Goal: Task Accomplishment & Management: Use online tool/utility

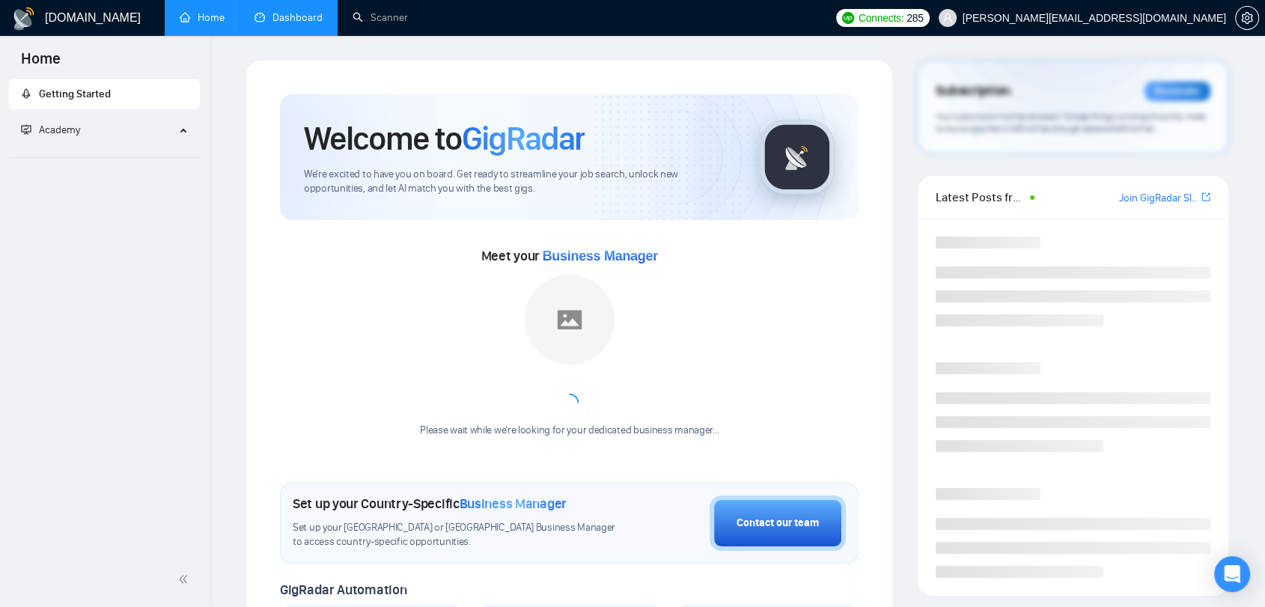
click at [306, 11] on link "Dashboard" at bounding box center [289, 17] width 68 height 13
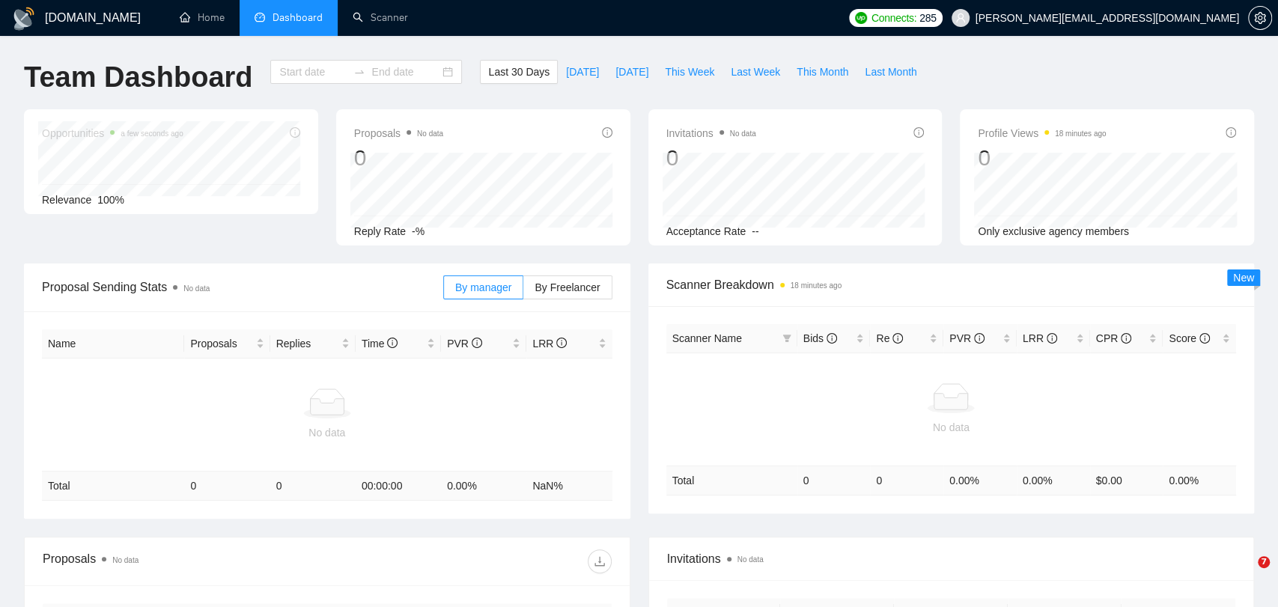
type input "[DATE]"
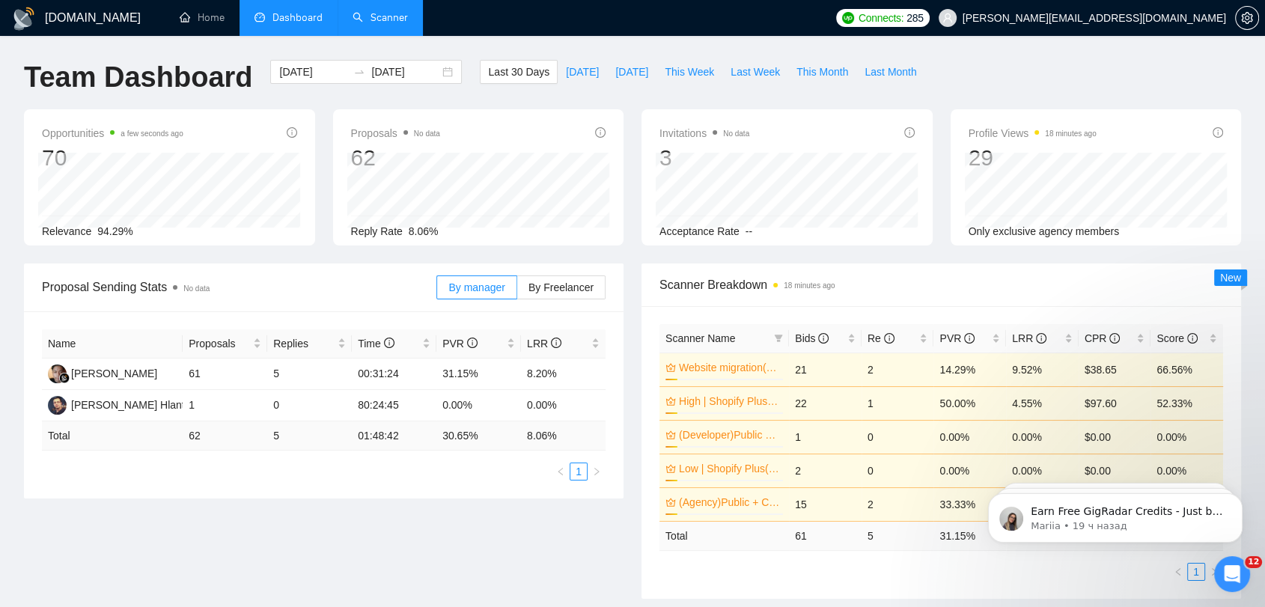
click at [408, 24] on link "Scanner" at bounding box center [380, 17] width 55 height 13
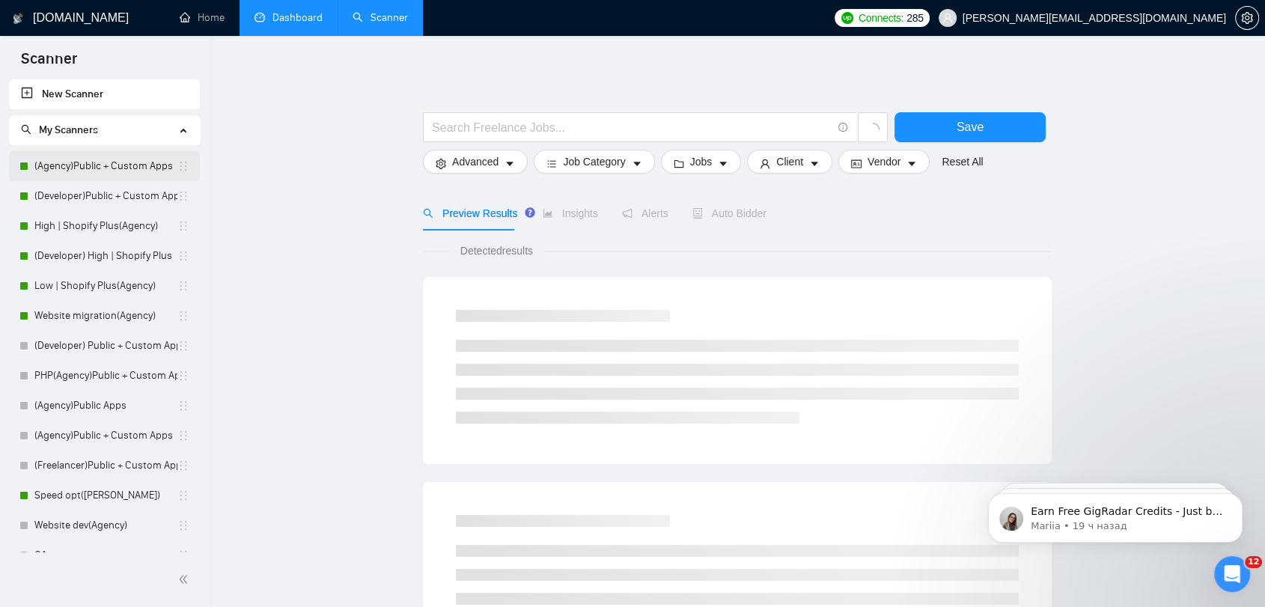
click at [117, 166] on link "(Agency)Public + Custom Apps" at bounding box center [105, 166] width 143 height 30
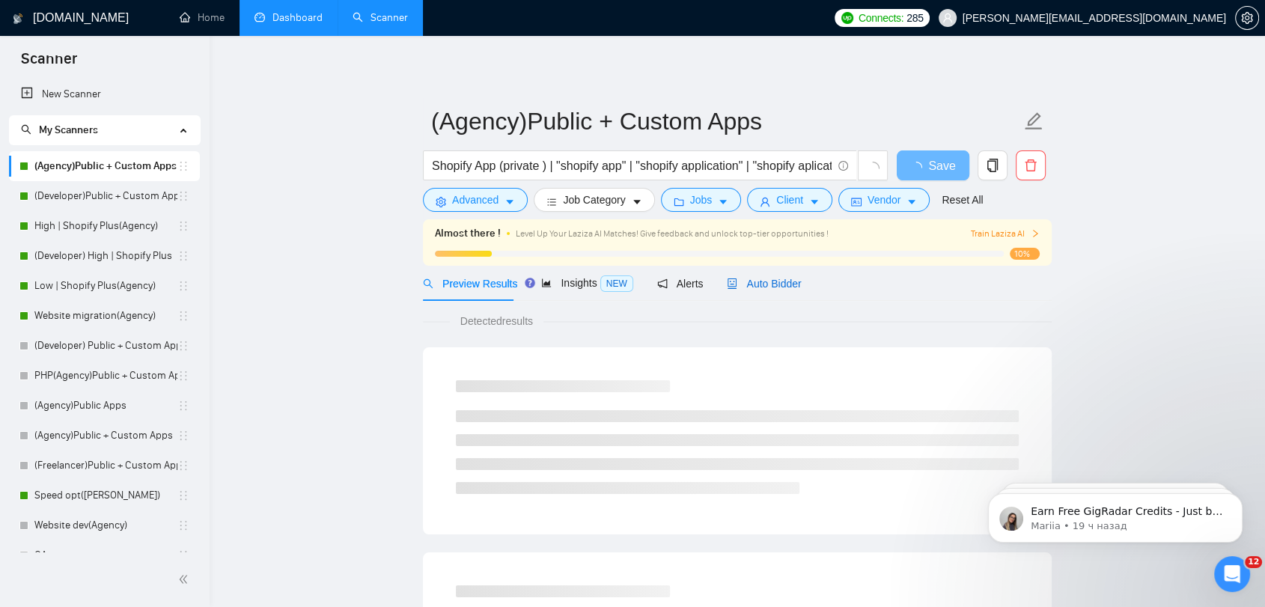
click at [768, 289] on span "Auto Bidder" at bounding box center [764, 284] width 74 height 12
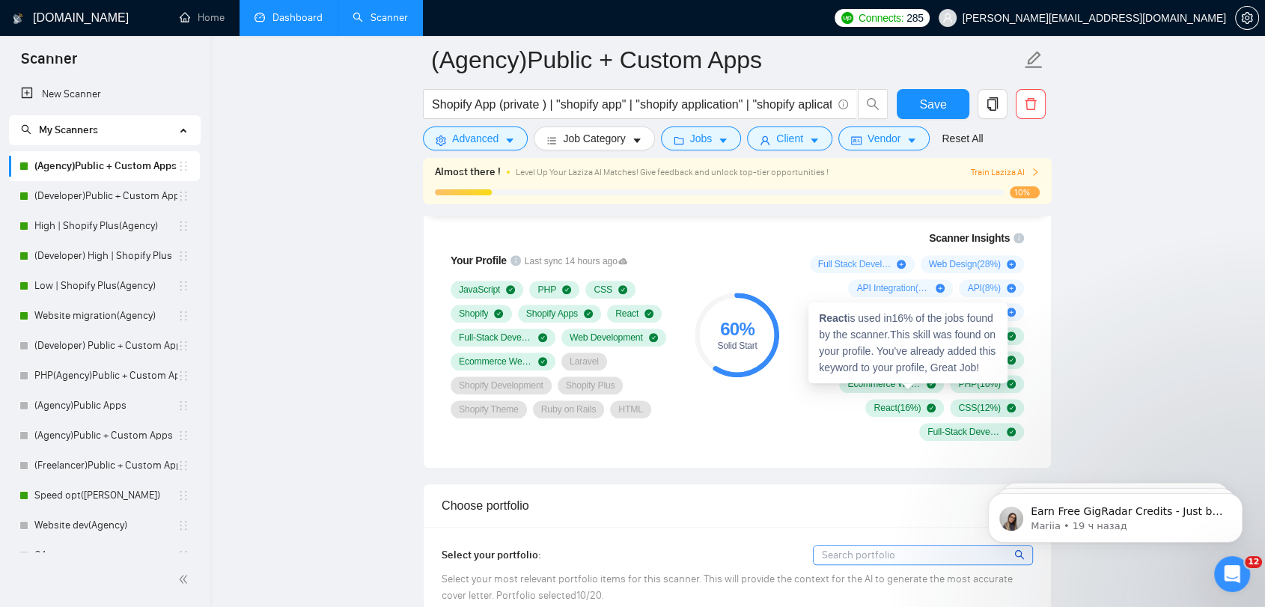
scroll to position [998, 0]
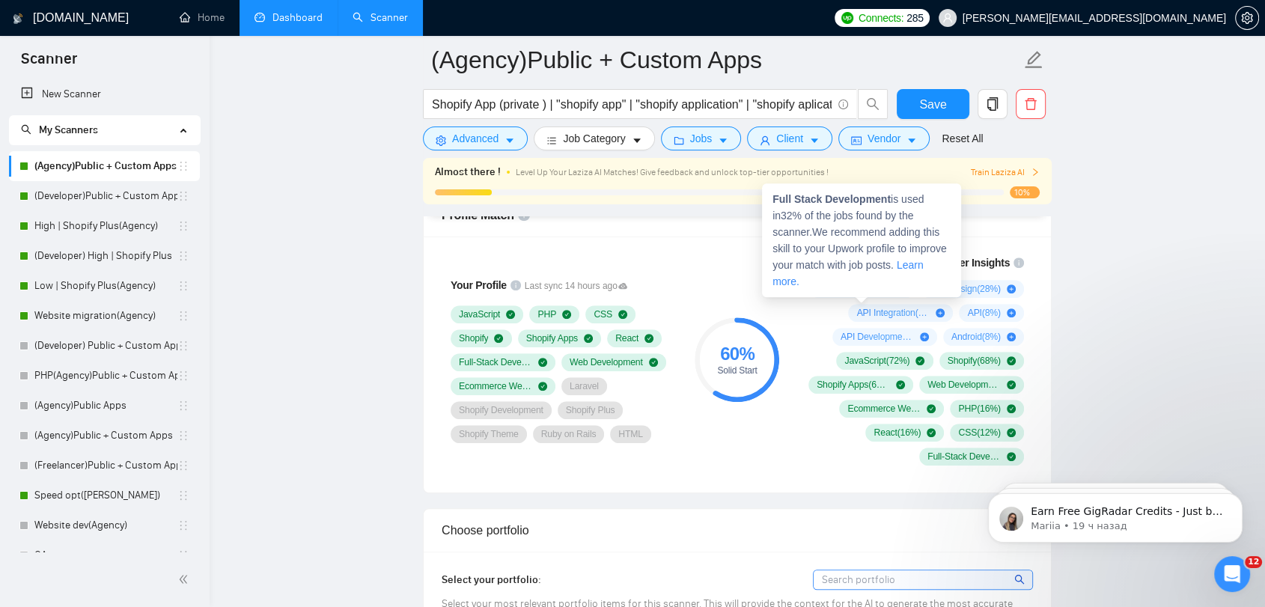
click at [901, 287] on icon "plus-circle" at bounding box center [901, 289] width 9 height 9
click at [909, 266] on link "Learn more." at bounding box center [848, 273] width 151 height 28
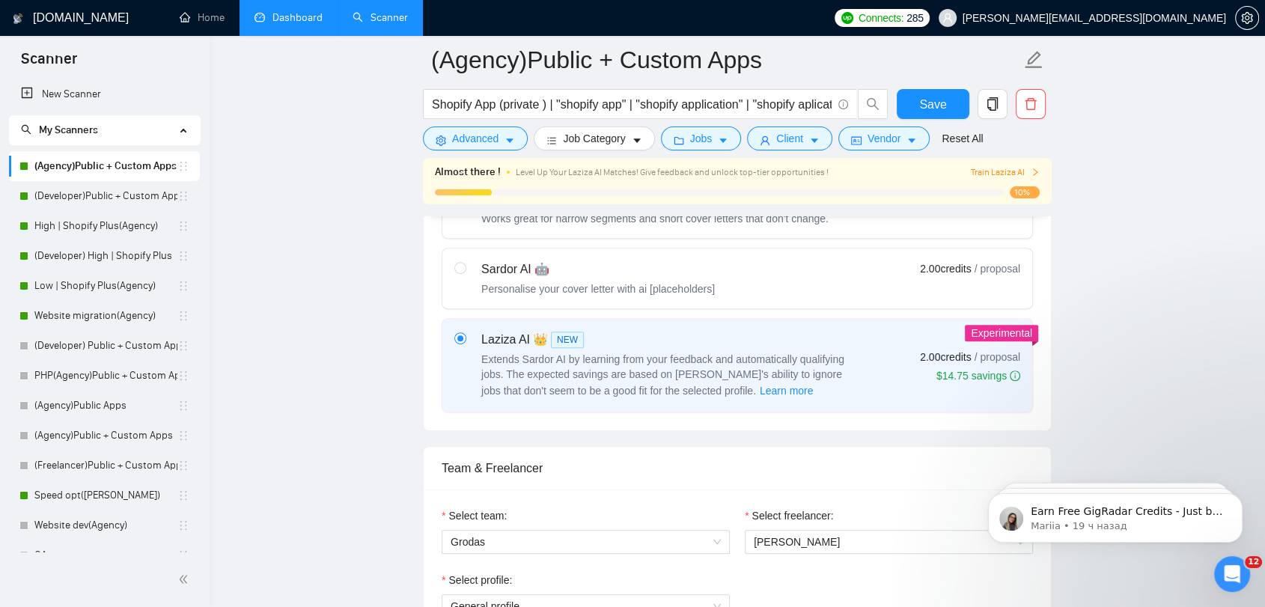
scroll to position [582, 0]
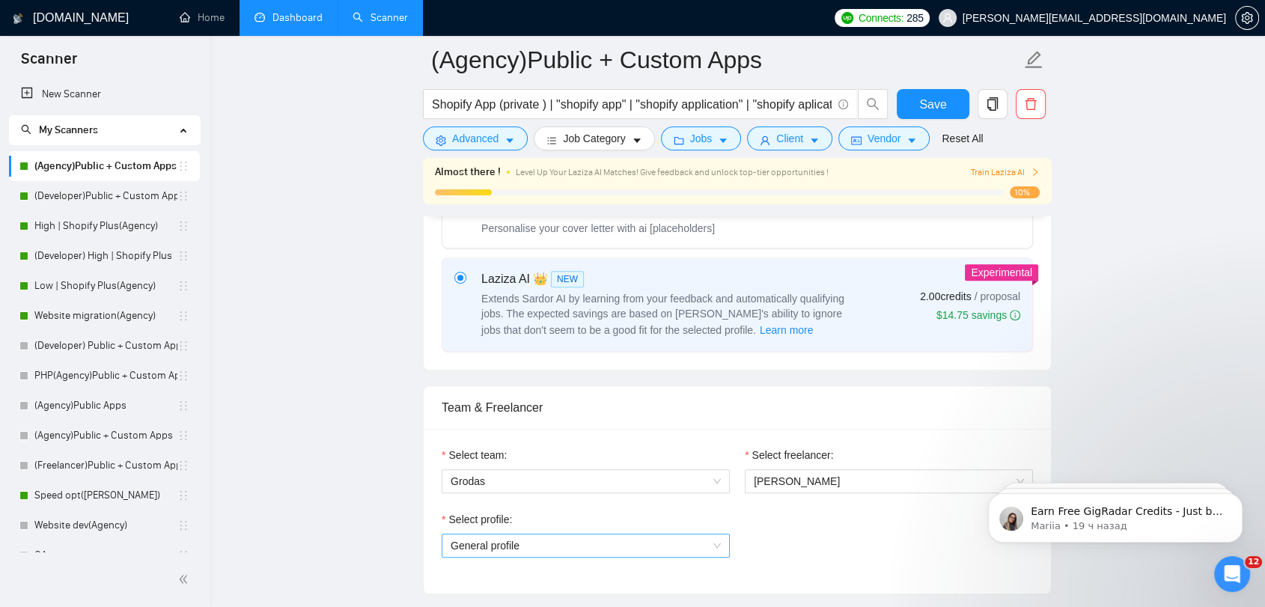
click at [578, 547] on span "General profile" at bounding box center [586, 546] width 270 height 22
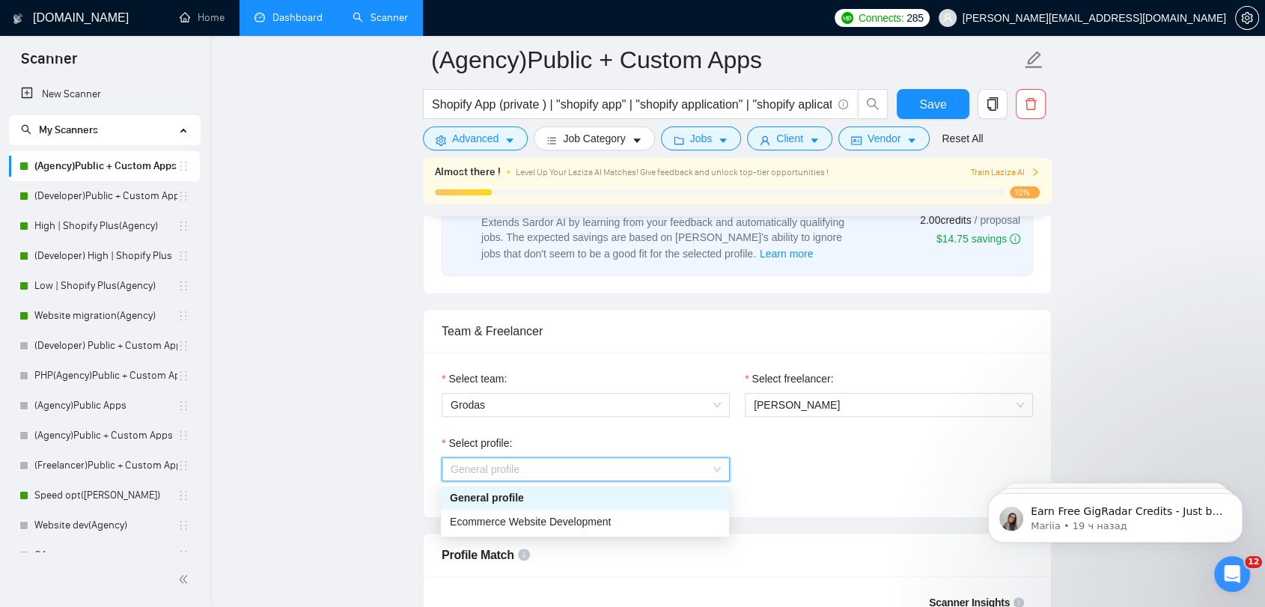
scroll to position [749, 0]
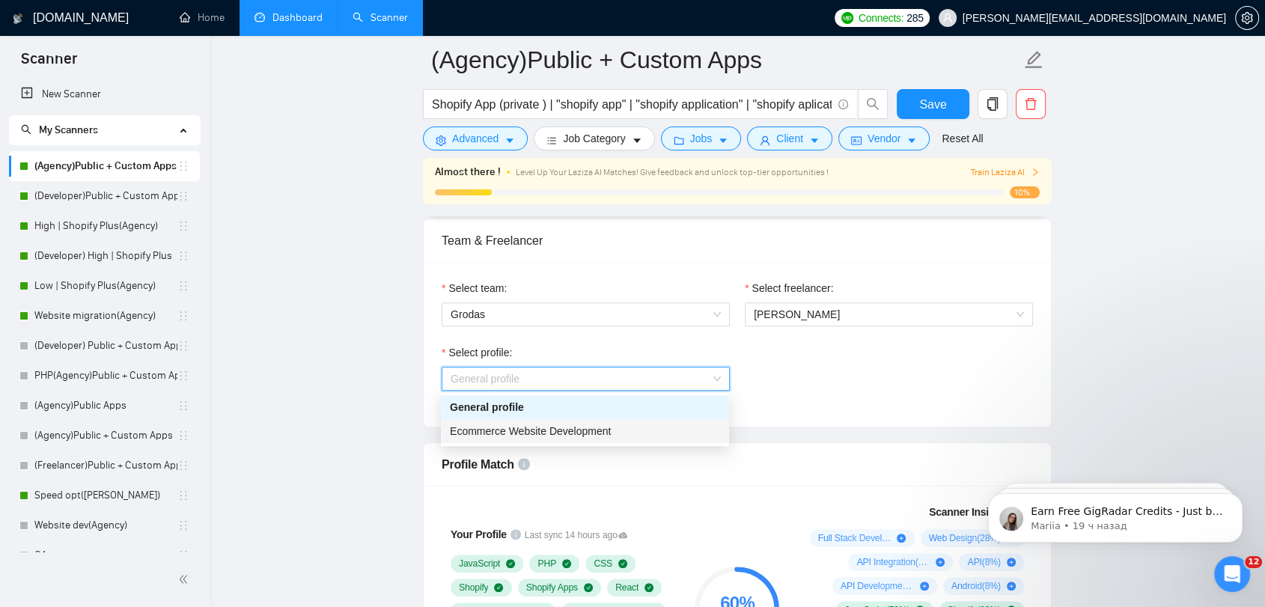
click at [657, 436] on div "Ecommerce Website Development" at bounding box center [585, 431] width 270 height 16
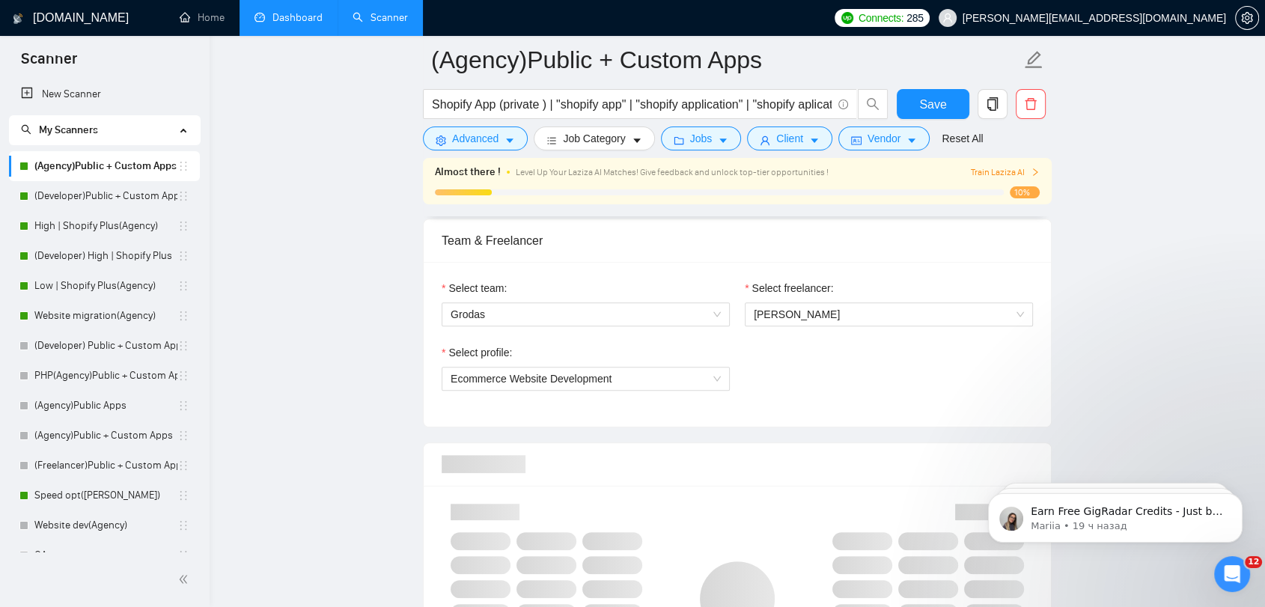
click at [827, 368] on div "Select profile: Ecommerce Website Development" at bounding box center [737, 376] width 606 height 64
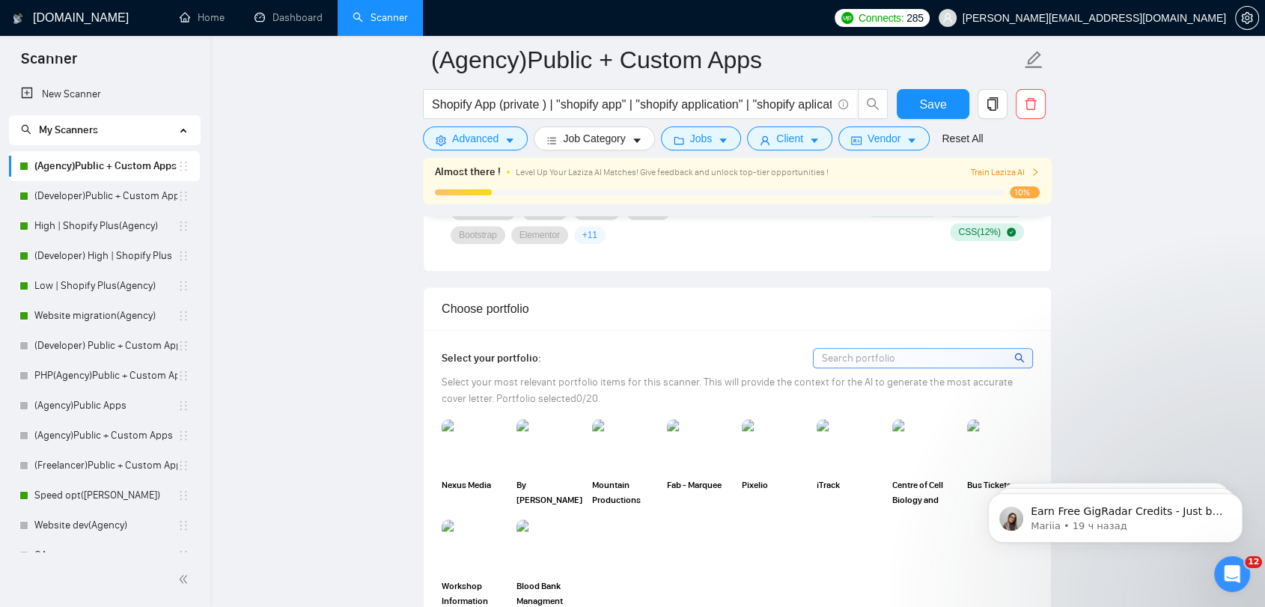
scroll to position [1331, 0]
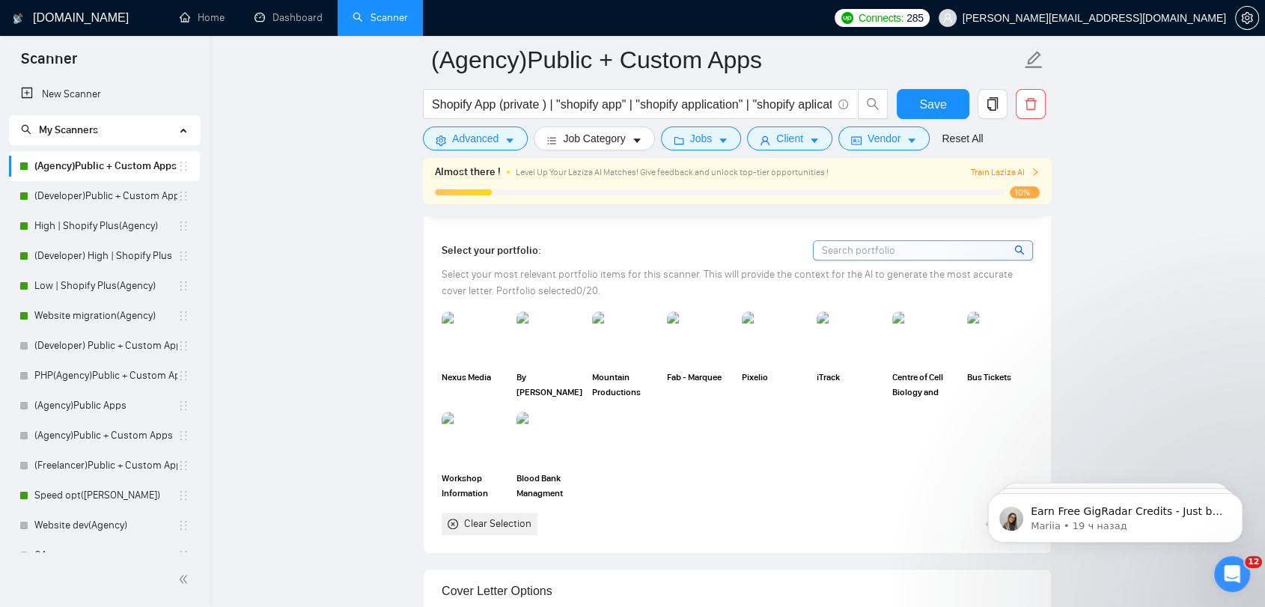
click at [556, 452] on img at bounding box center [550, 438] width 66 height 52
click at [467, 439] on img at bounding box center [475, 438] width 66 height 52
click at [535, 444] on div at bounding box center [549, 437] width 63 height 49
click at [484, 443] on icon at bounding box center [475, 438] width 25 height 25
click at [848, 348] on img at bounding box center [849, 337] width 63 height 49
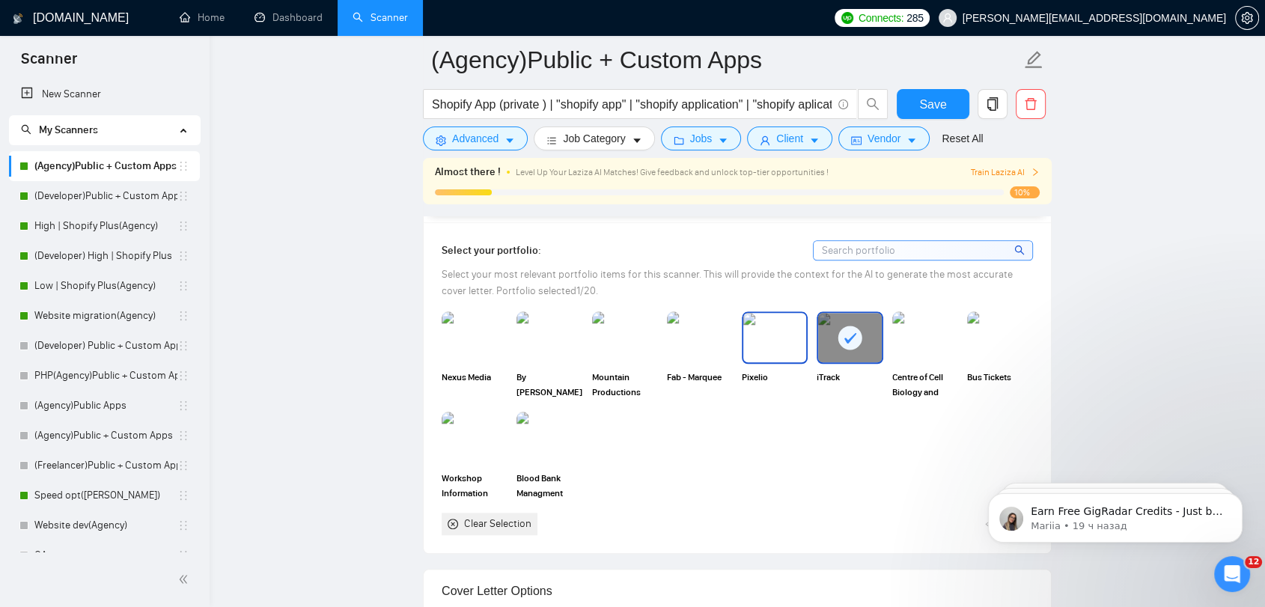
click at [779, 348] on img at bounding box center [774, 337] width 63 height 49
click at [700, 347] on img at bounding box center [700, 337] width 63 height 49
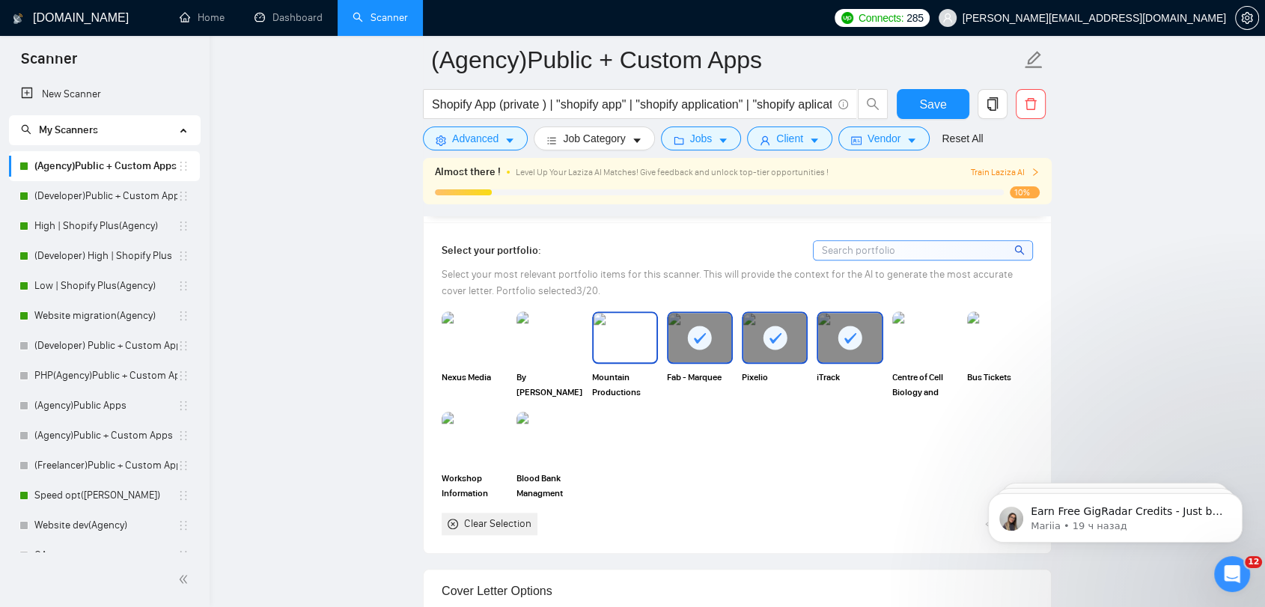
click at [612, 355] on img at bounding box center [625, 337] width 63 height 49
click at [543, 353] on img at bounding box center [550, 337] width 66 height 52
click at [480, 350] on img at bounding box center [475, 337] width 66 height 52
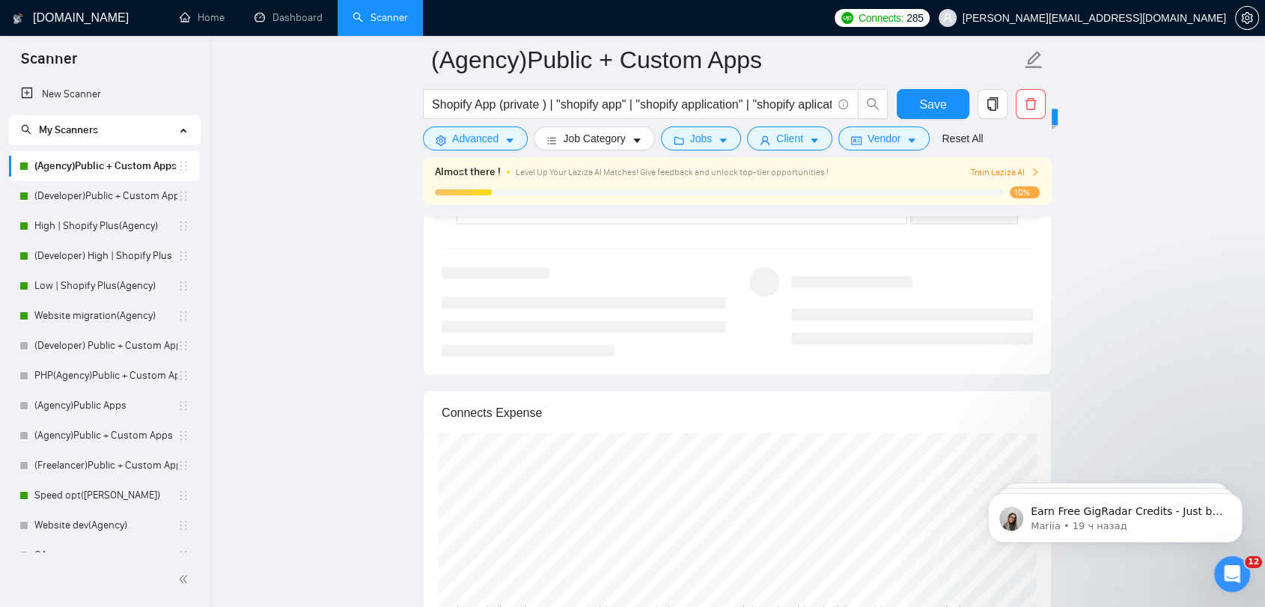
scroll to position [3078, 0]
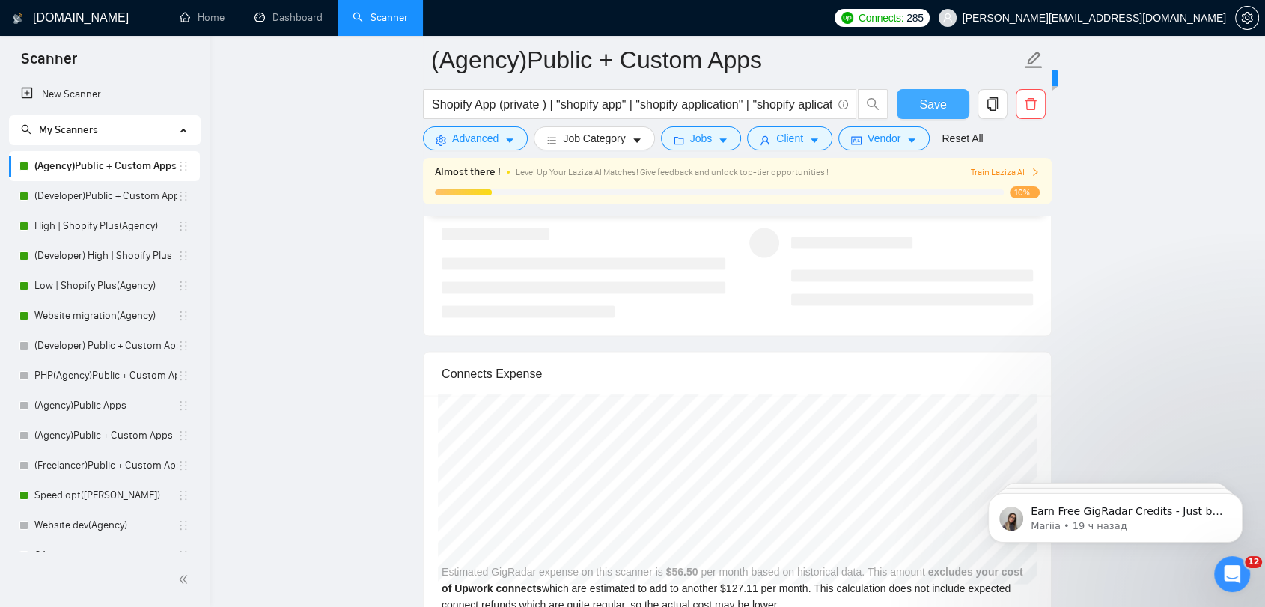
click at [949, 107] on button "Save" at bounding box center [933, 104] width 73 height 30
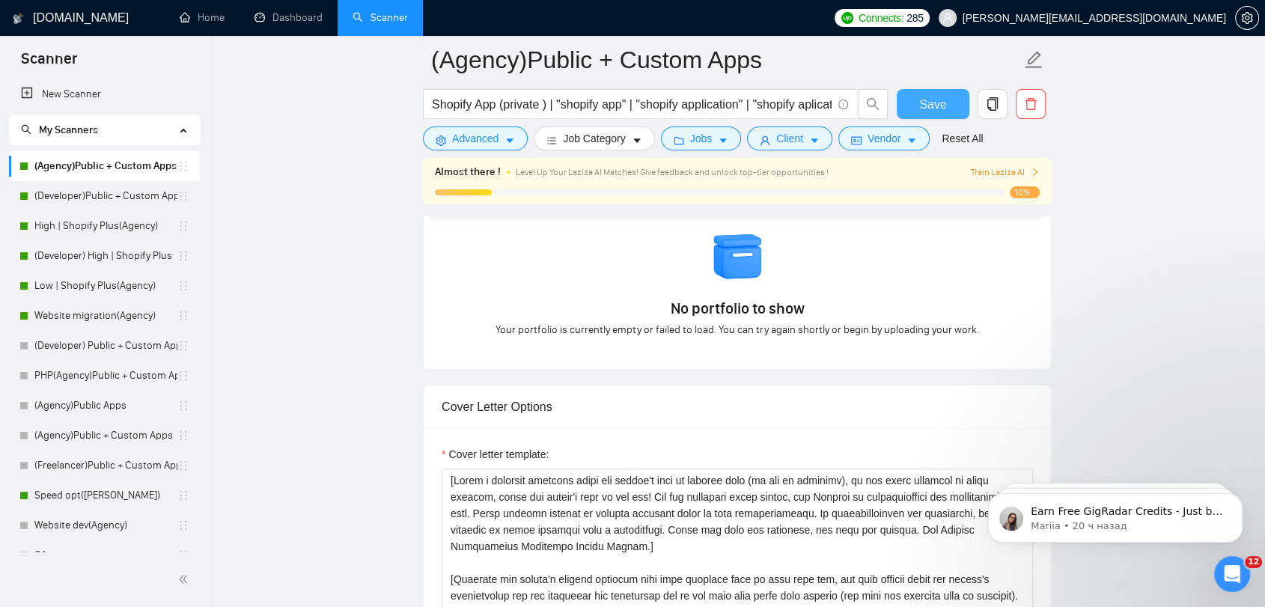
scroll to position [1414, 0]
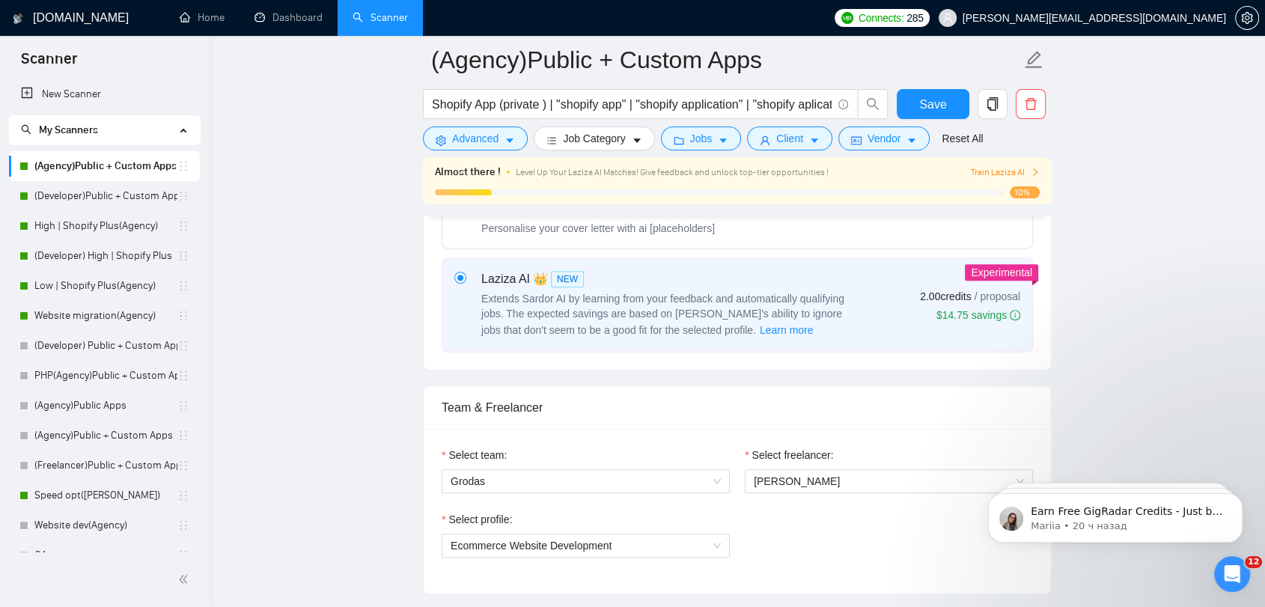
scroll to position [749, 0]
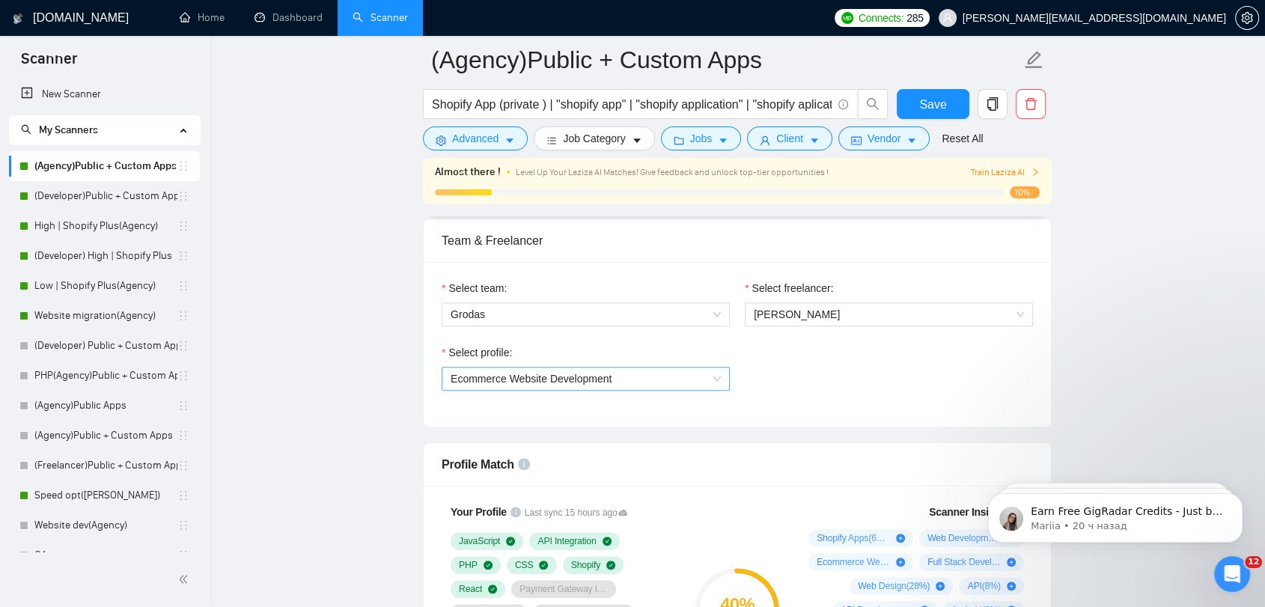
click at [589, 377] on span "Ecommerce Website Development" at bounding box center [531, 379] width 161 height 12
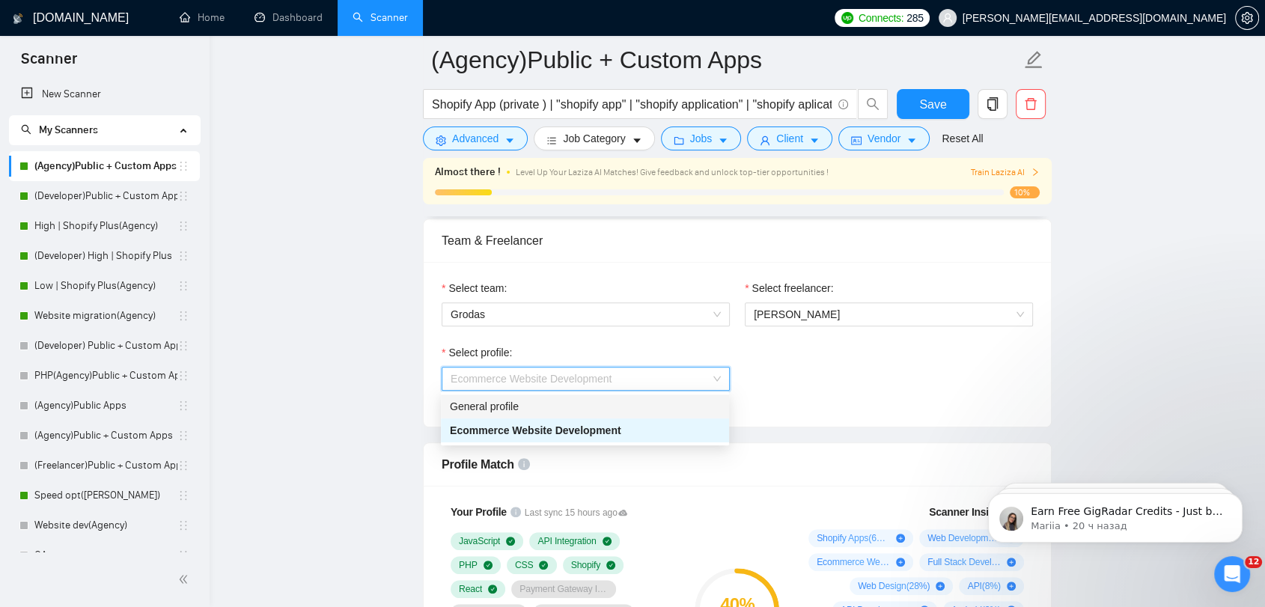
click at [520, 398] on div "General profile" at bounding box center [585, 406] width 270 height 16
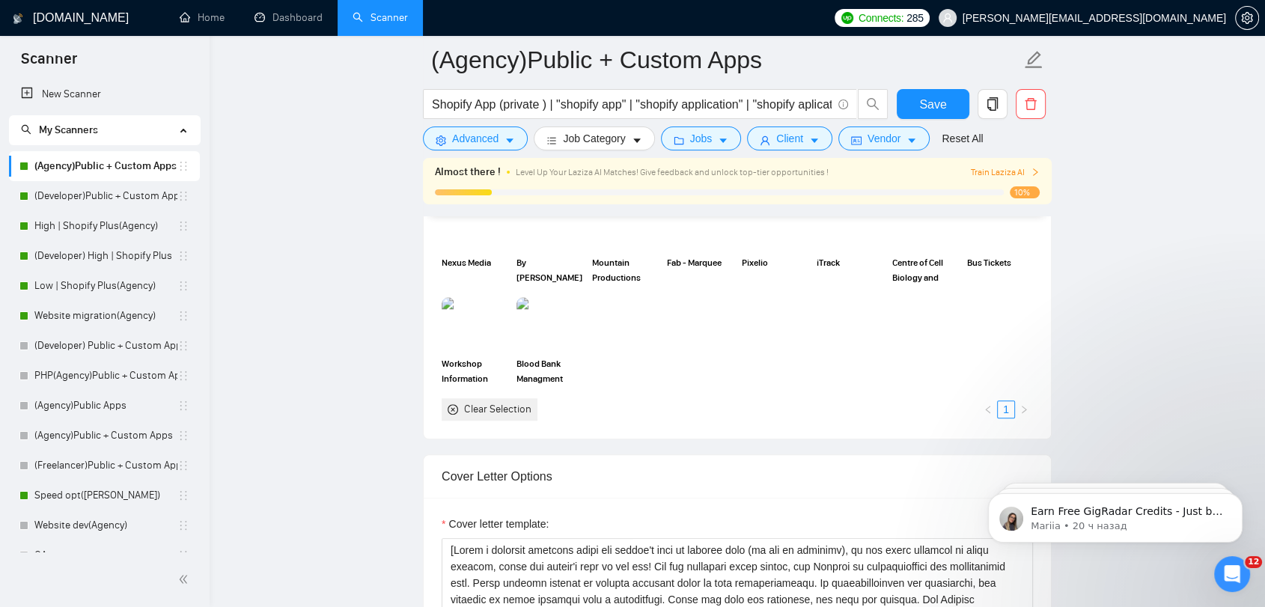
scroll to position [1331, 0]
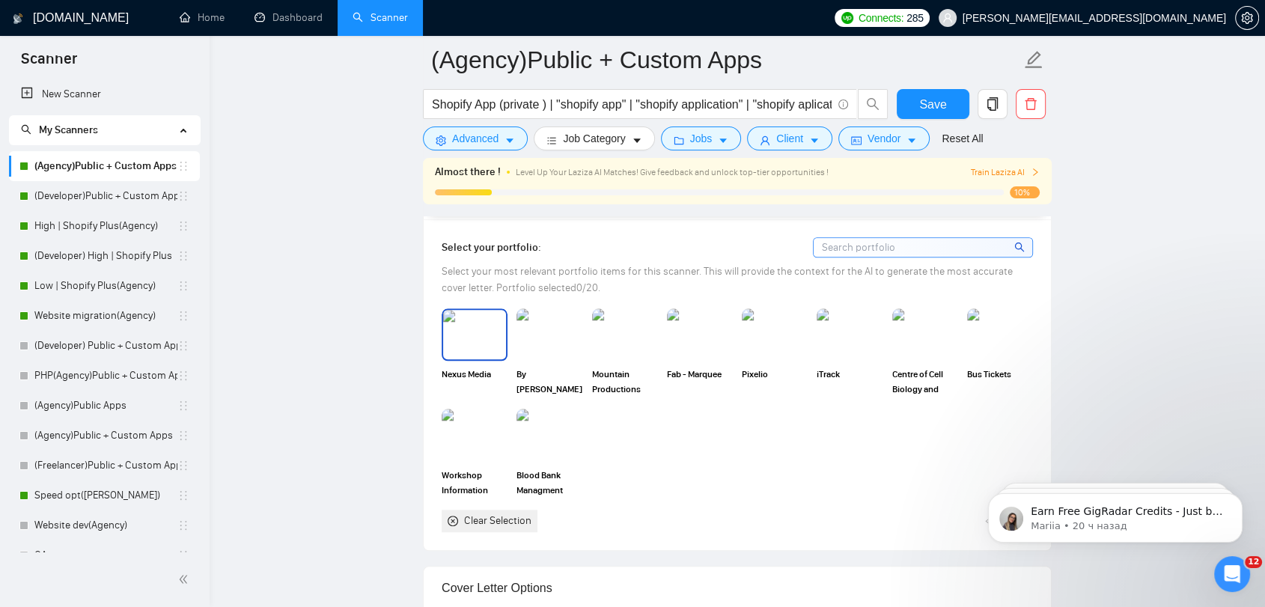
click at [471, 338] on img at bounding box center [474, 334] width 63 height 49
click at [542, 337] on img at bounding box center [550, 334] width 66 height 52
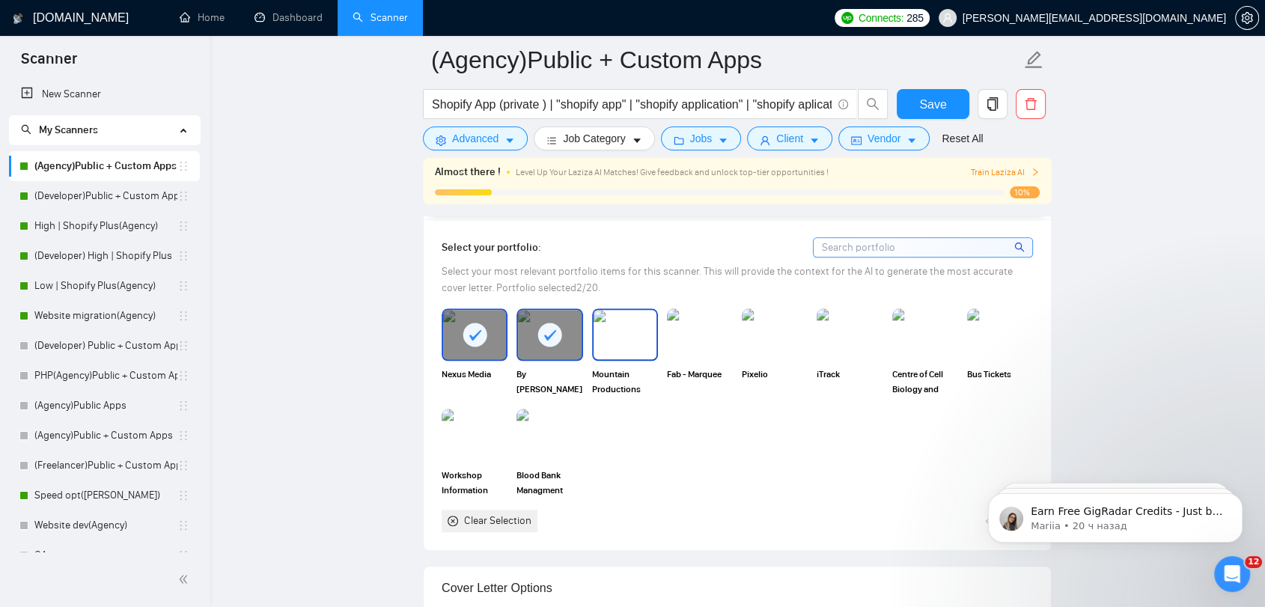
click at [641, 340] on img at bounding box center [625, 334] width 63 height 49
click at [717, 337] on img at bounding box center [700, 334] width 66 height 52
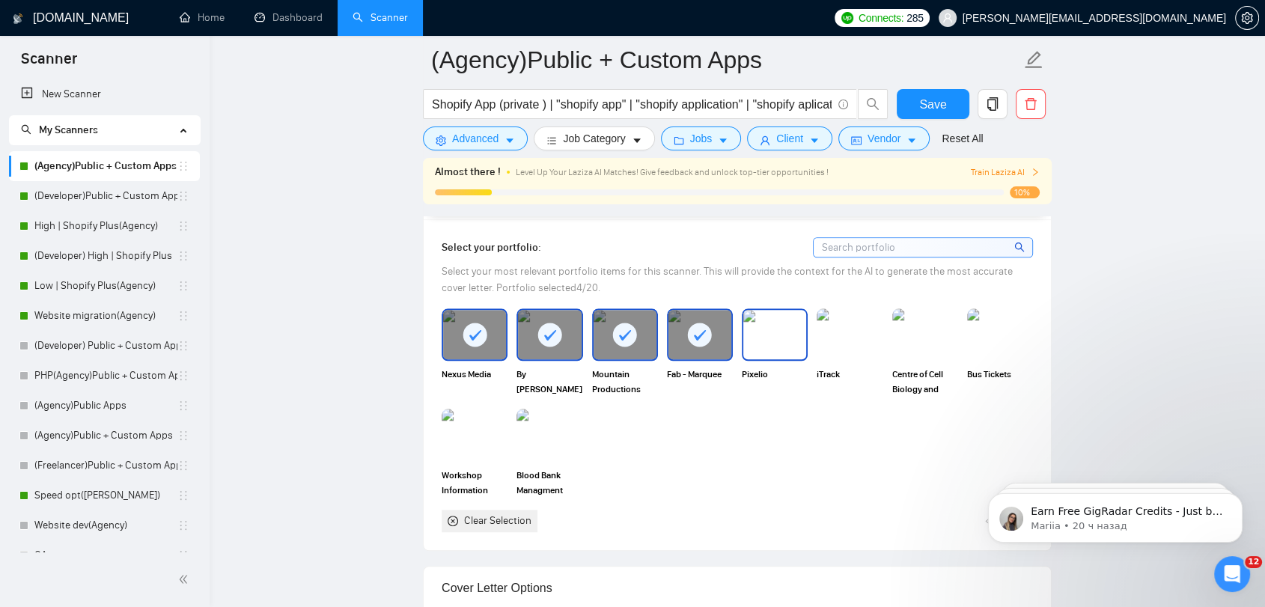
click at [776, 338] on img at bounding box center [774, 334] width 63 height 49
click at [866, 340] on img at bounding box center [849, 334] width 63 height 49
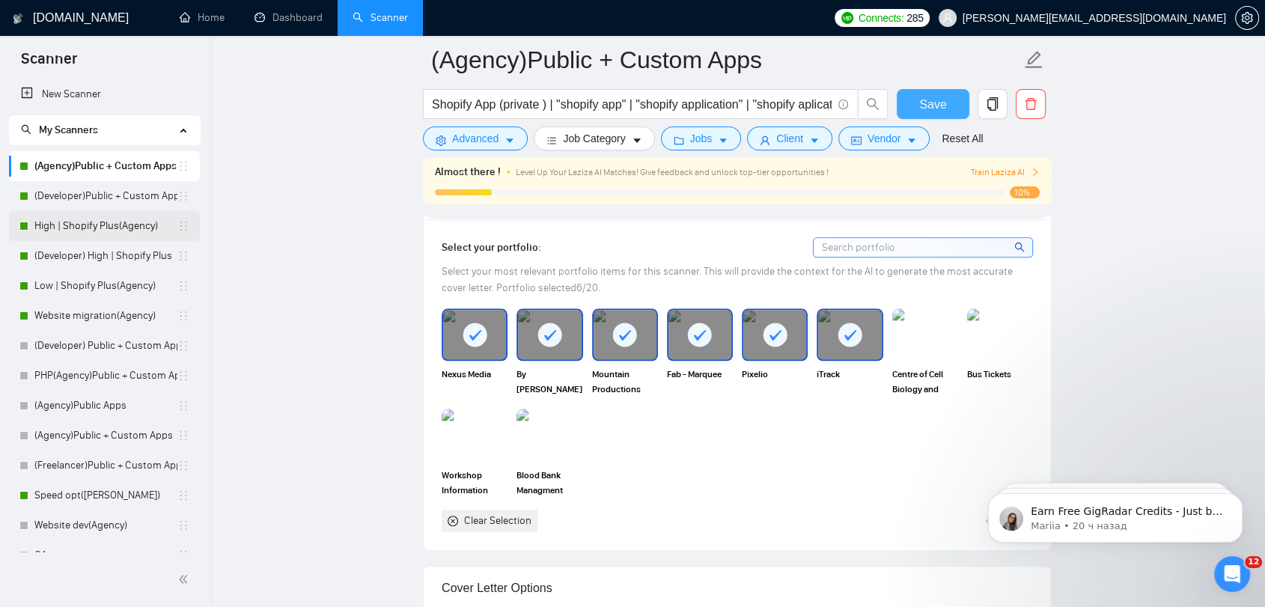
click at [946, 99] on button "Save" at bounding box center [933, 104] width 73 height 30
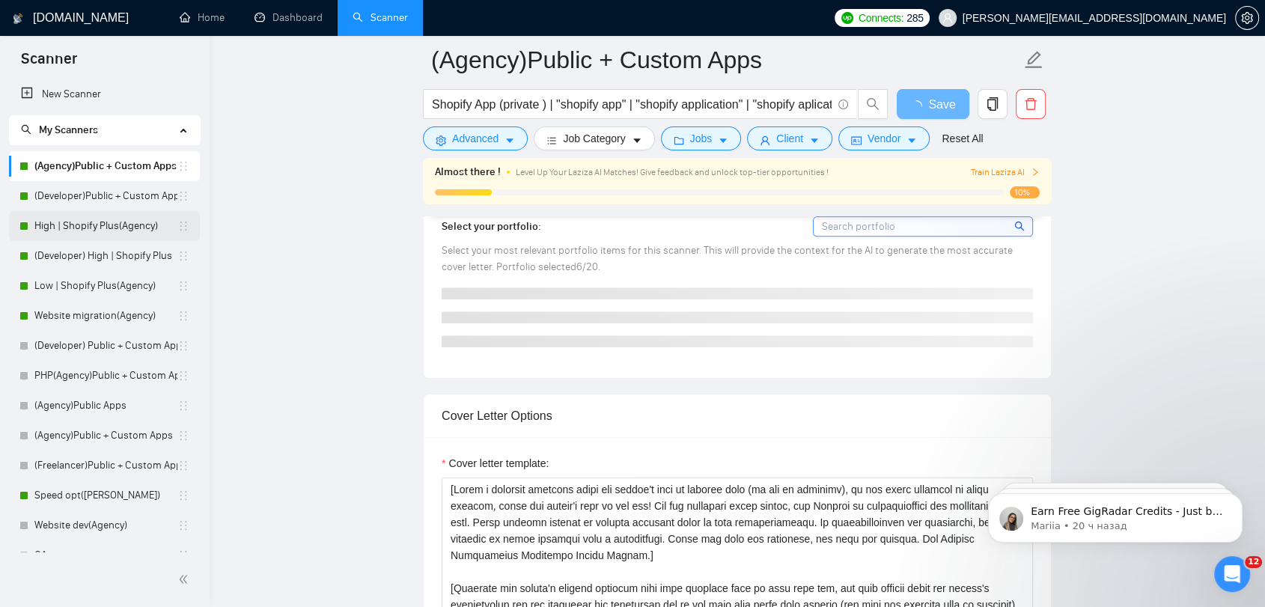
click at [112, 217] on link "High | Shopify Plus(Agency)" at bounding box center [105, 226] width 143 height 30
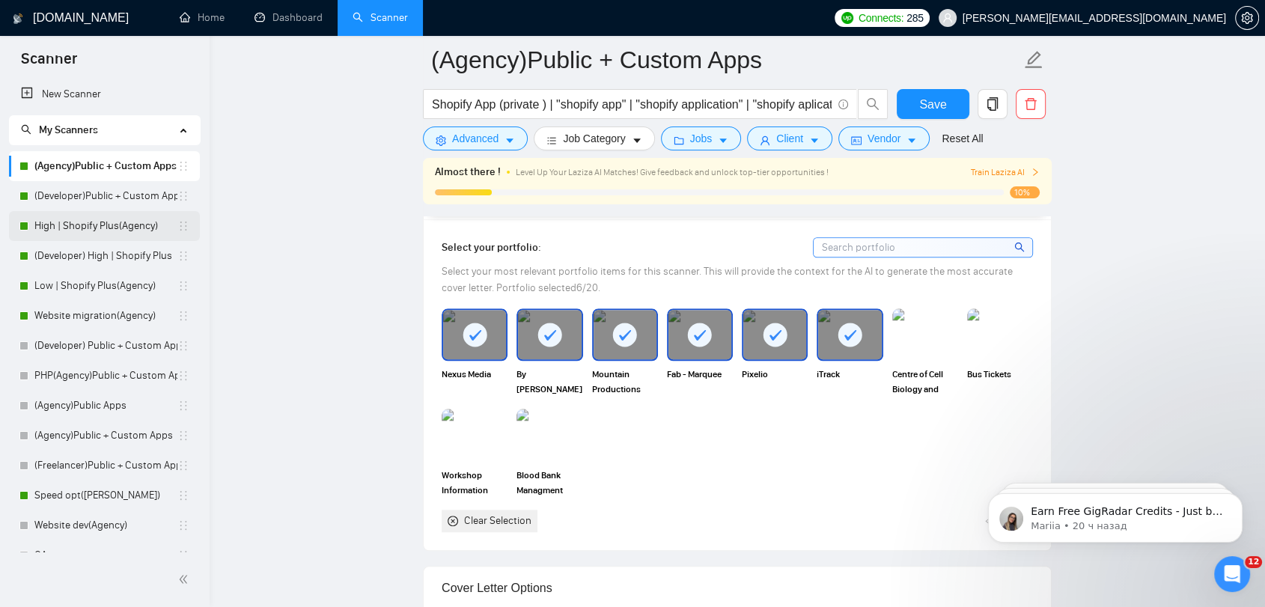
click at [48, 229] on link "High | Shopify Plus(Agency)" at bounding box center [105, 226] width 143 height 30
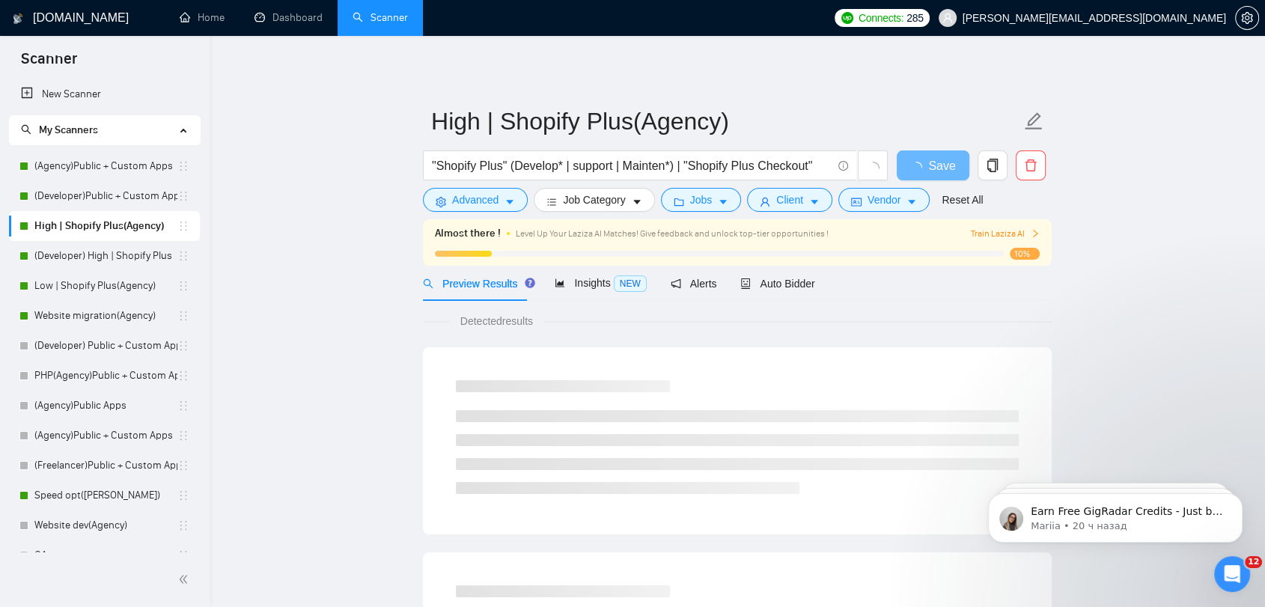
click at [740, 296] on div "Auto Bidder" at bounding box center [777, 283] width 74 height 35
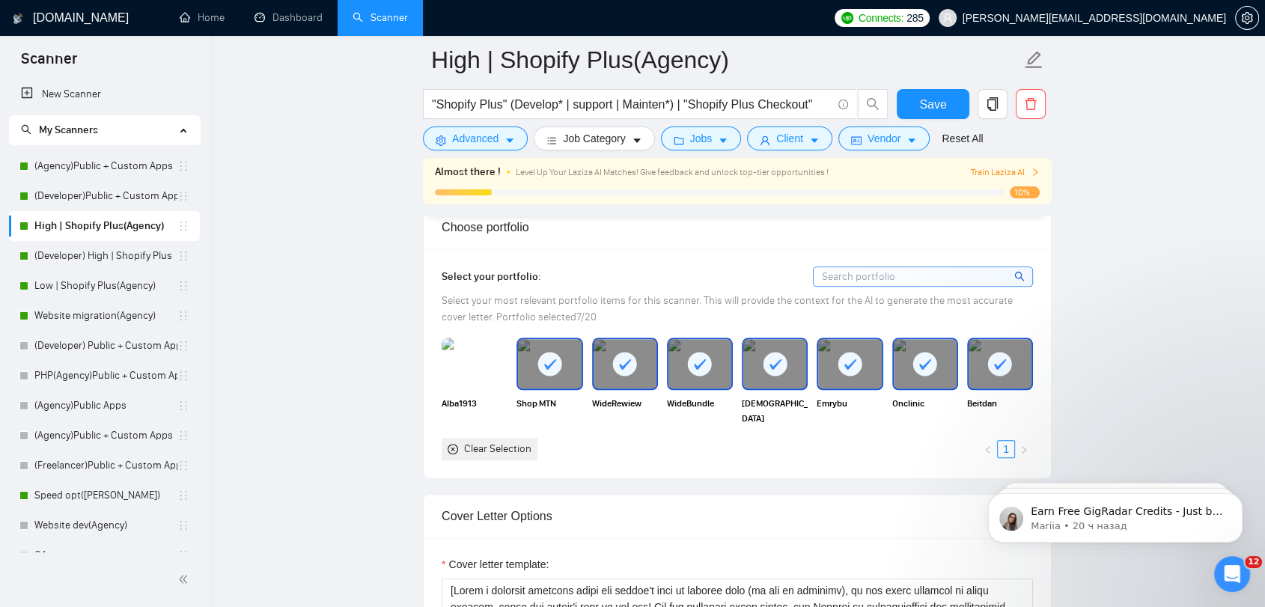
scroll to position [1331, 0]
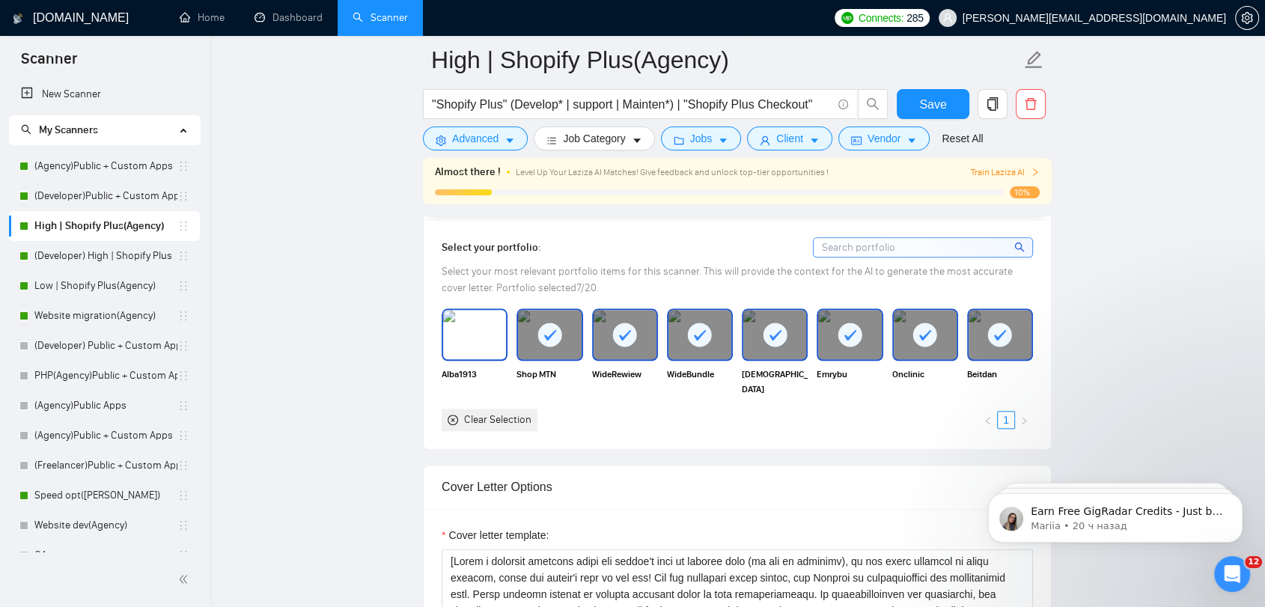
click at [457, 326] on img at bounding box center [474, 334] width 63 height 49
click at [922, 106] on span "Save" at bounding box center [932, 104] width 27 height 19
